Goal: Task Accomplishment & Management: Manage account settings

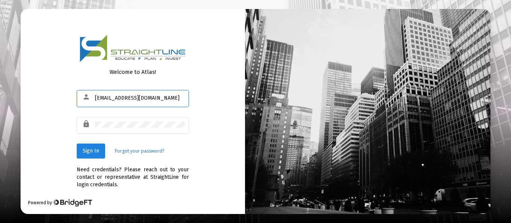
type input "[EMAIL_ADDRESS][DOMAIN_NAME]"
click at [87, 149] on span "Sign In" at bounding box center [91, 150] width 16 height 6
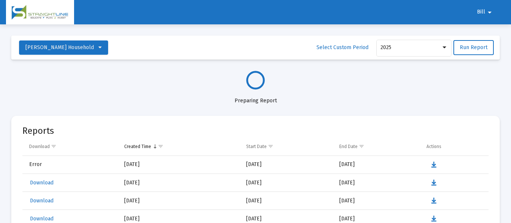
select select "View all"
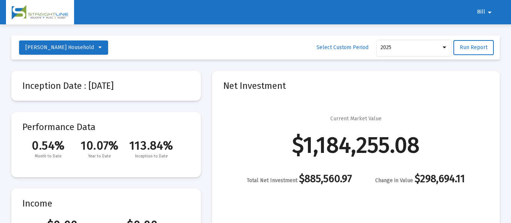
scroll to position [359, 0]
click at [488, 12] on mat-icon "arrow_drop_down" at bounding box center [489, 12] width 9 height 15
click at [492, 31] on button "Logout" at bounding box center [489, 32] width 42 height 18
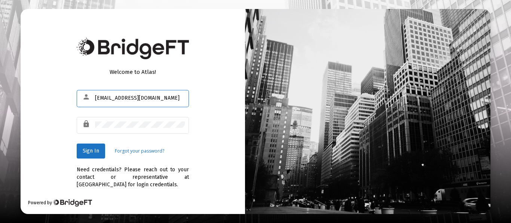
type input "[EMAIL_ADDRESS][DOMAIN_NAME]"
